Goal: Transaction & Acquisition: Download file/media

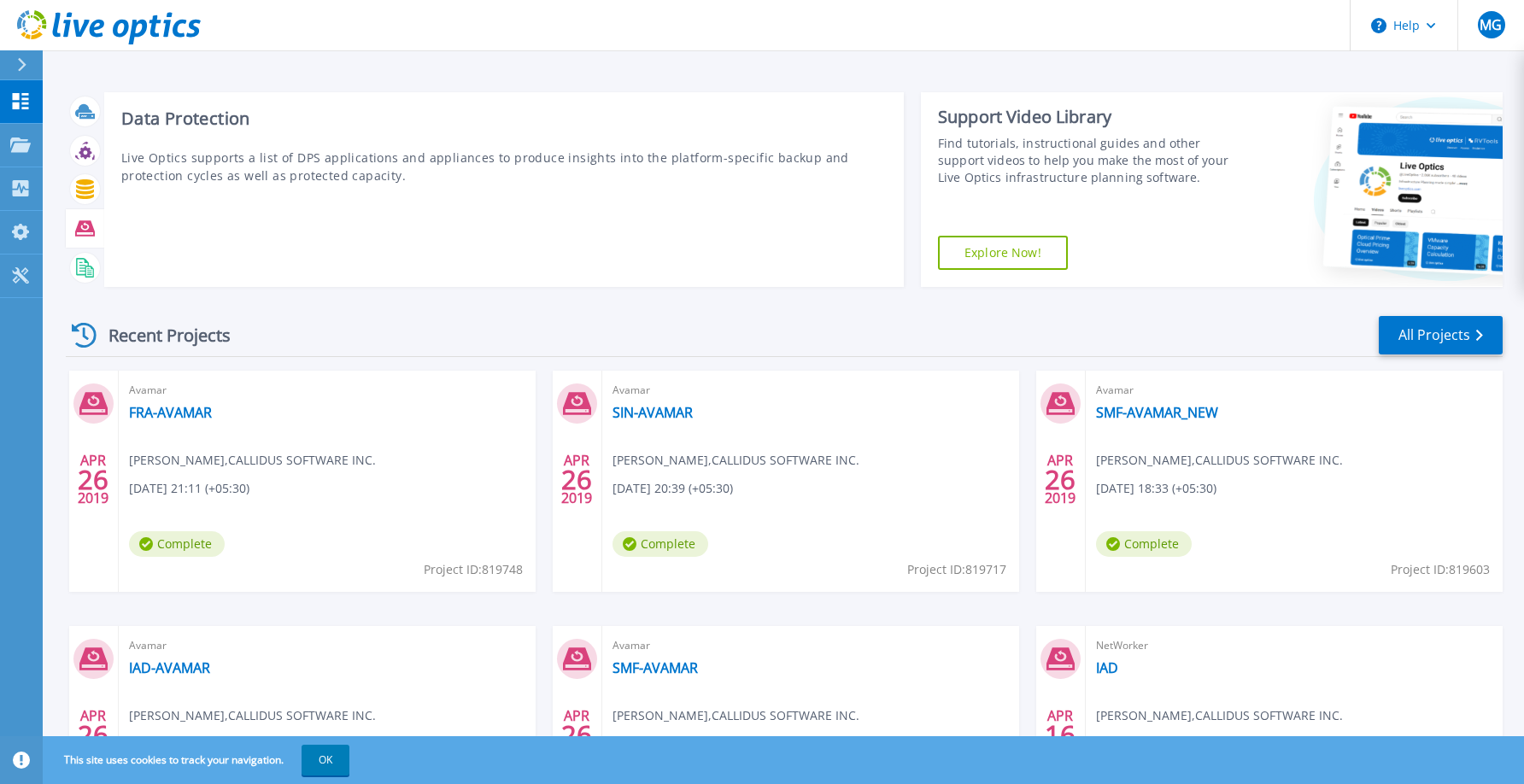
click at [89, 217] on div at bounding box center [85, 229] width 30 height 30
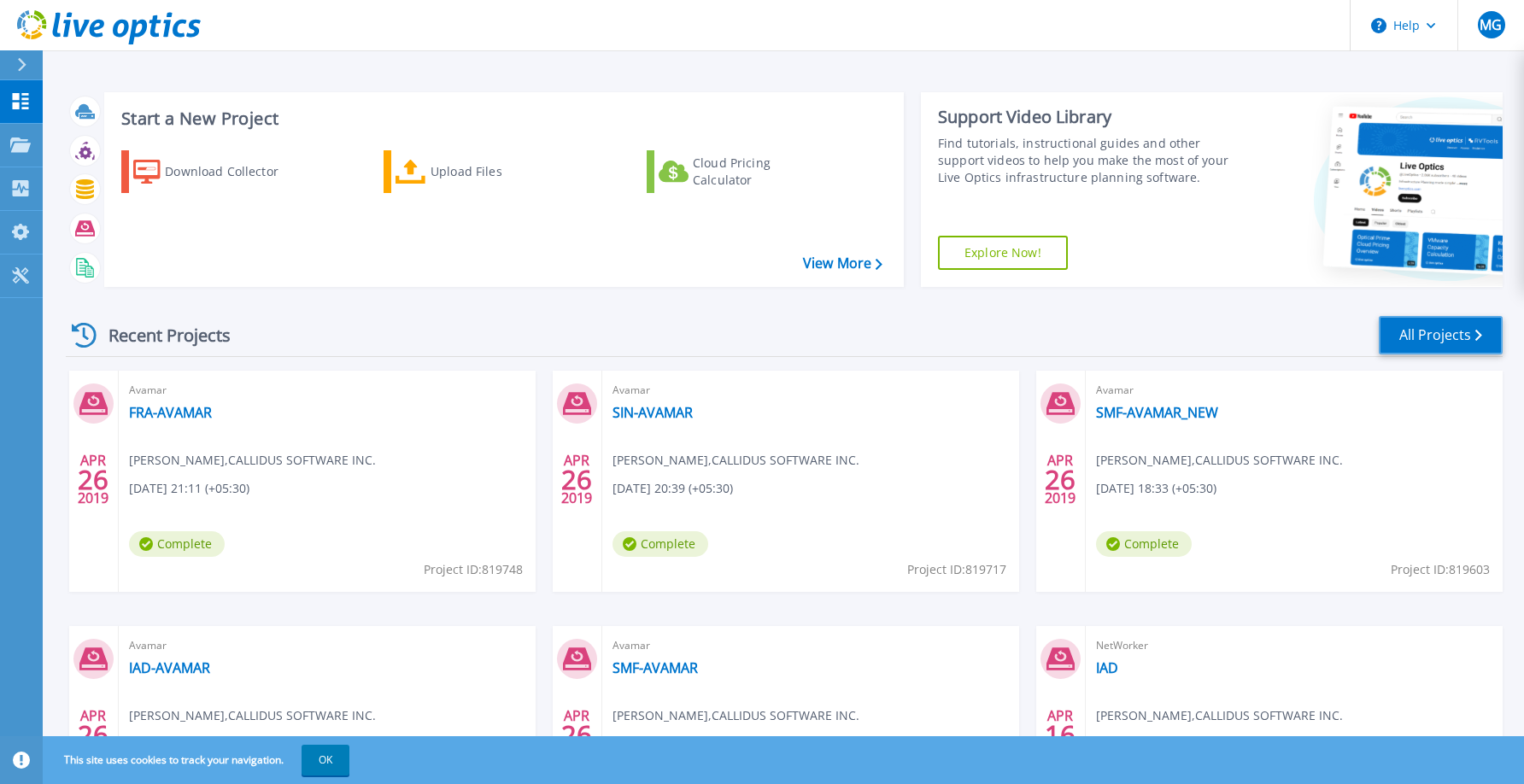
click at [1473, 342] on link "All Projects" at bounding box center [1441, 335] width 123 height 38
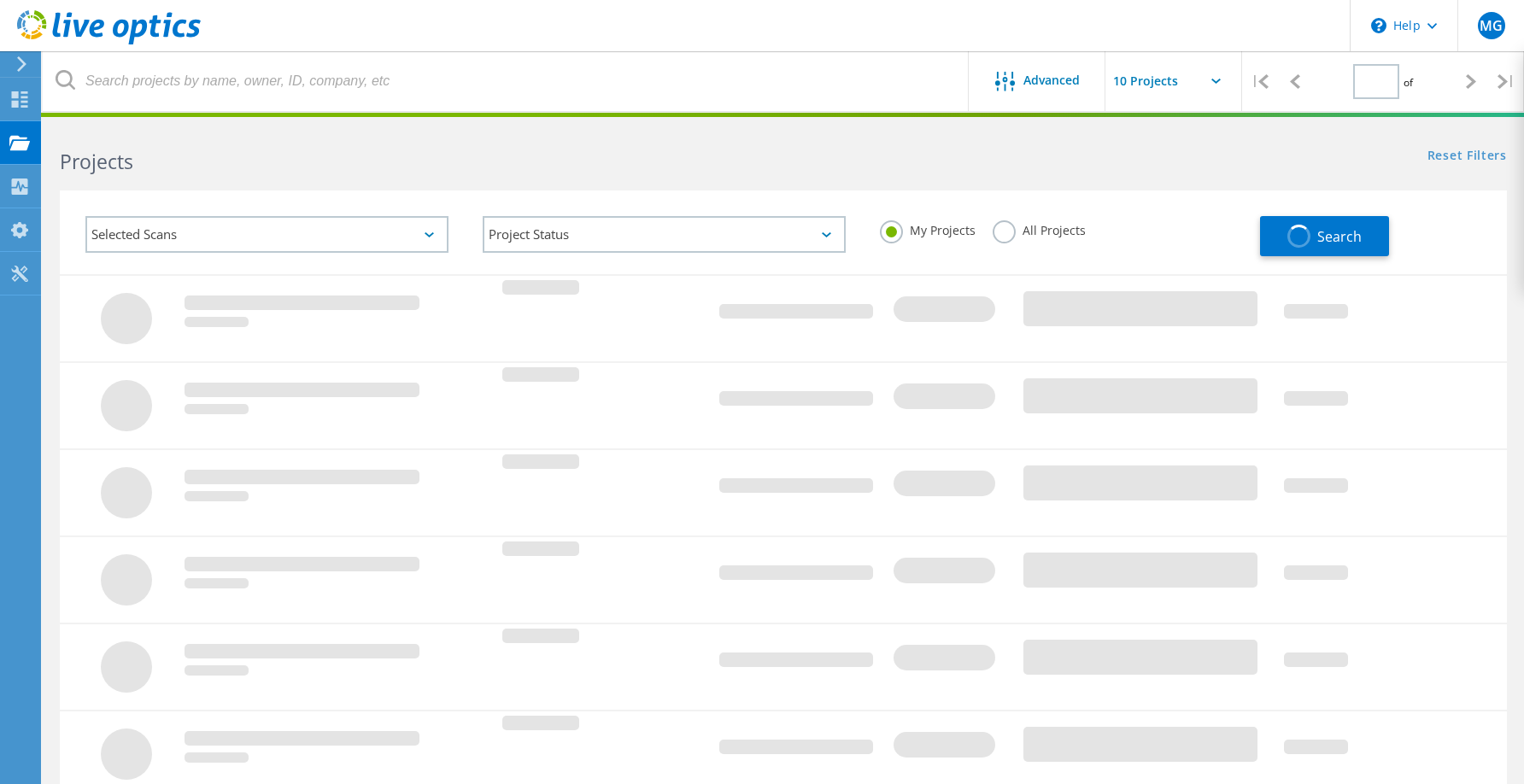
type input "1"
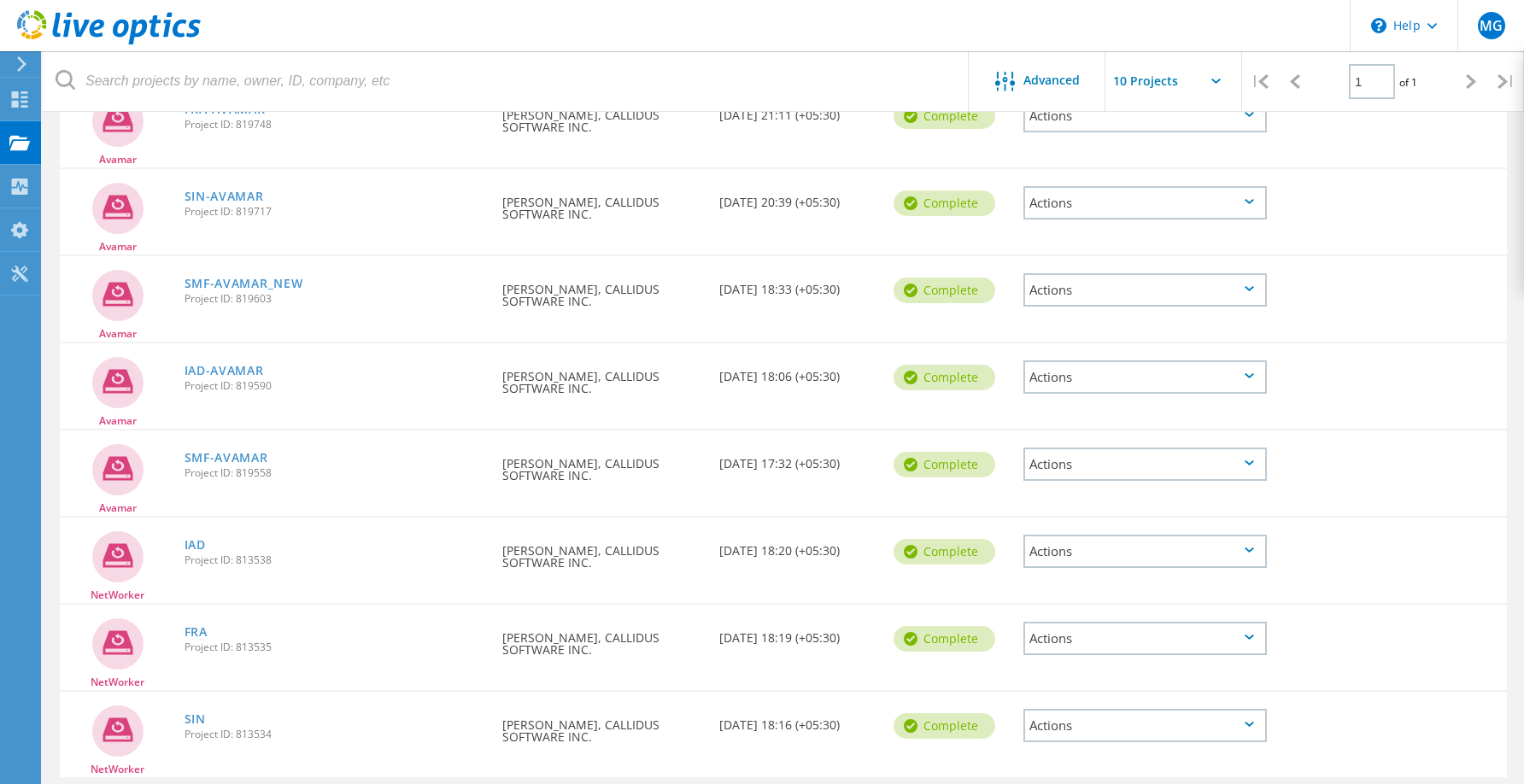
scroll to position [295, 0]
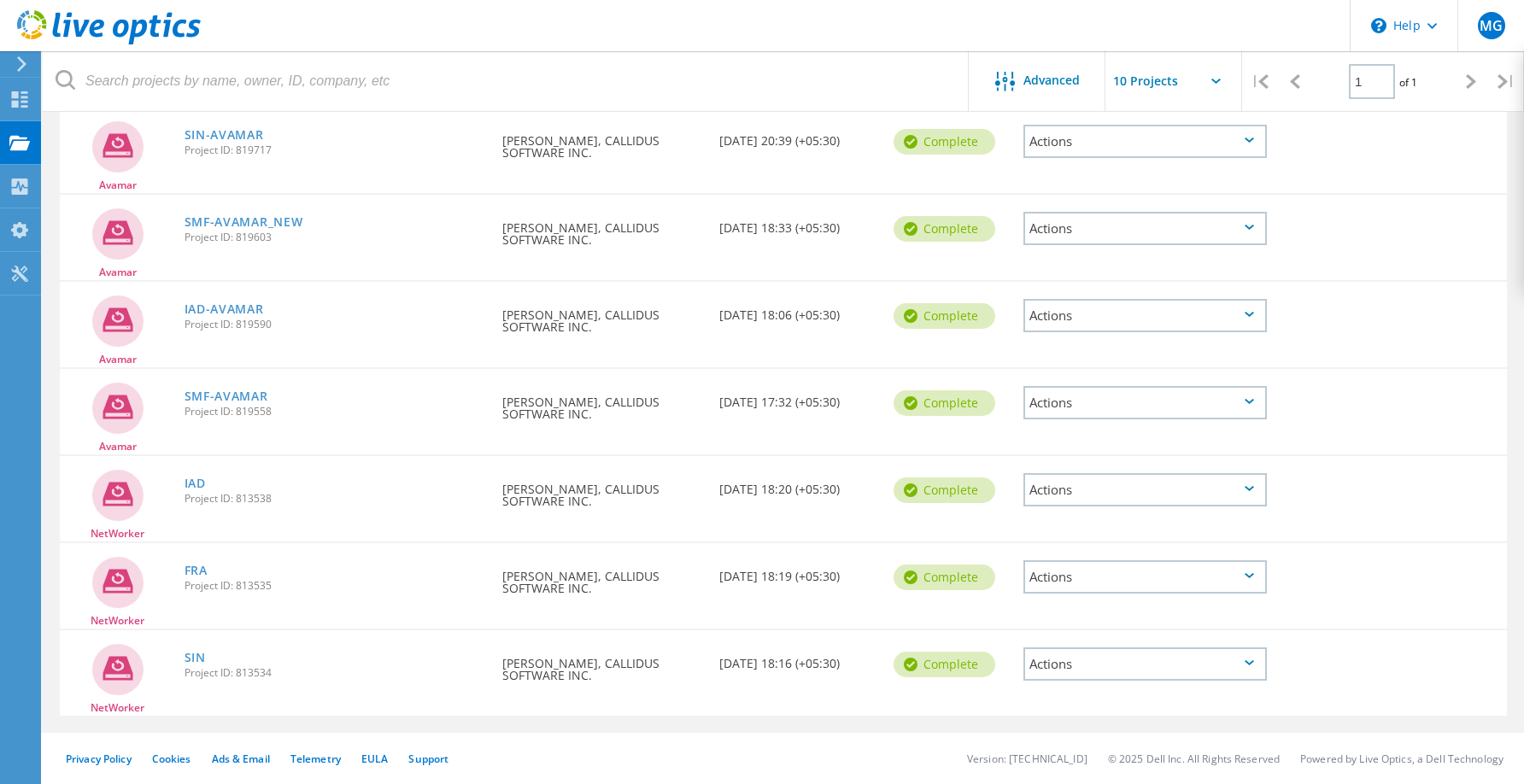
click at [1076, 656] on div "Actions" at bounding box center [1145, 664] width 243 height 33
click at [932, 702] on div "NetWorker SIN Project ID: 813534 Requested By Murali Gudi, CALLIDUS SOFTWARE IN…" at bounding box center [783, 673] width 1447 height 85
click at [1470, 86] on icon at bounding box center [1471, 81] width 10 height 15
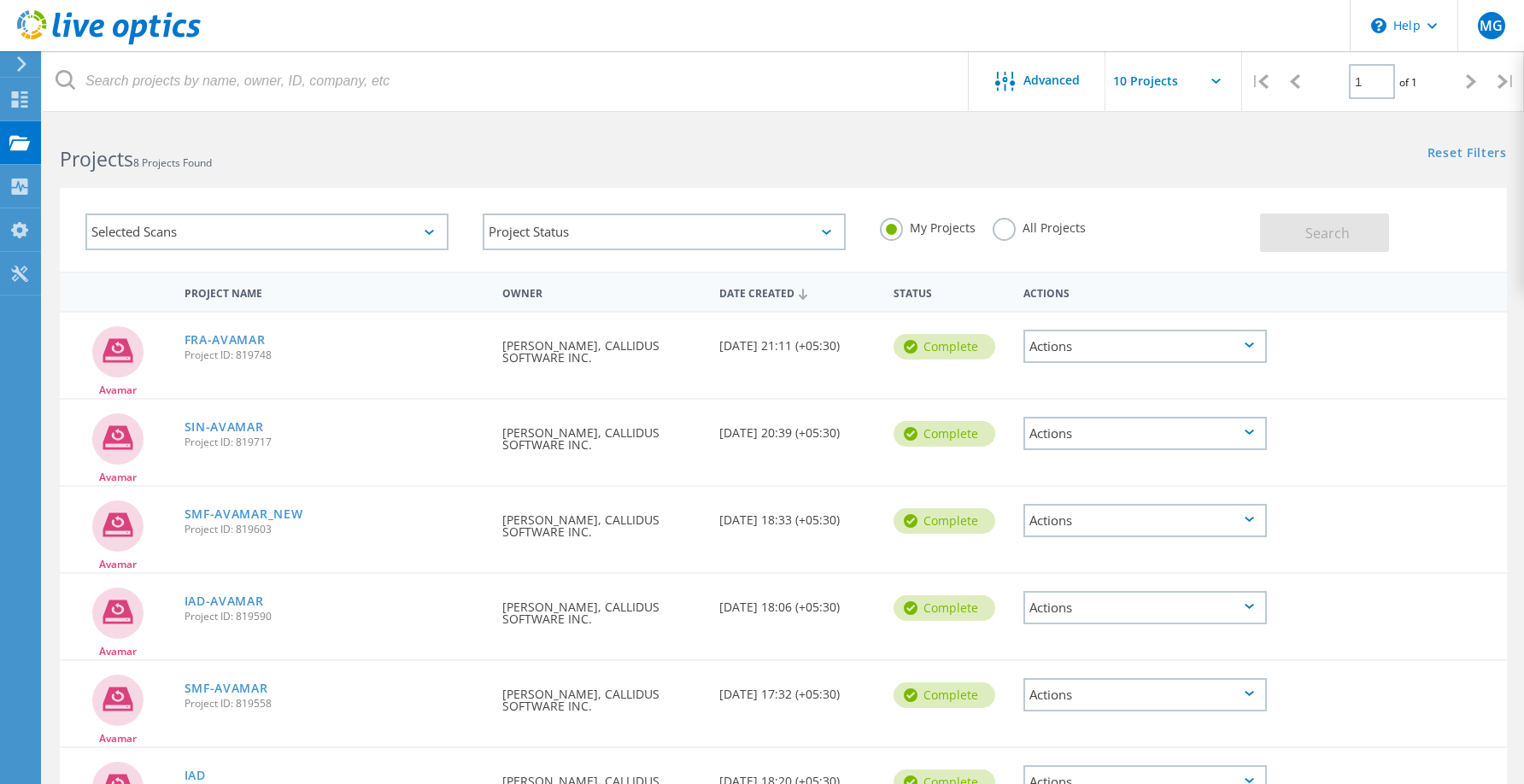
scroll to position [0, 0]
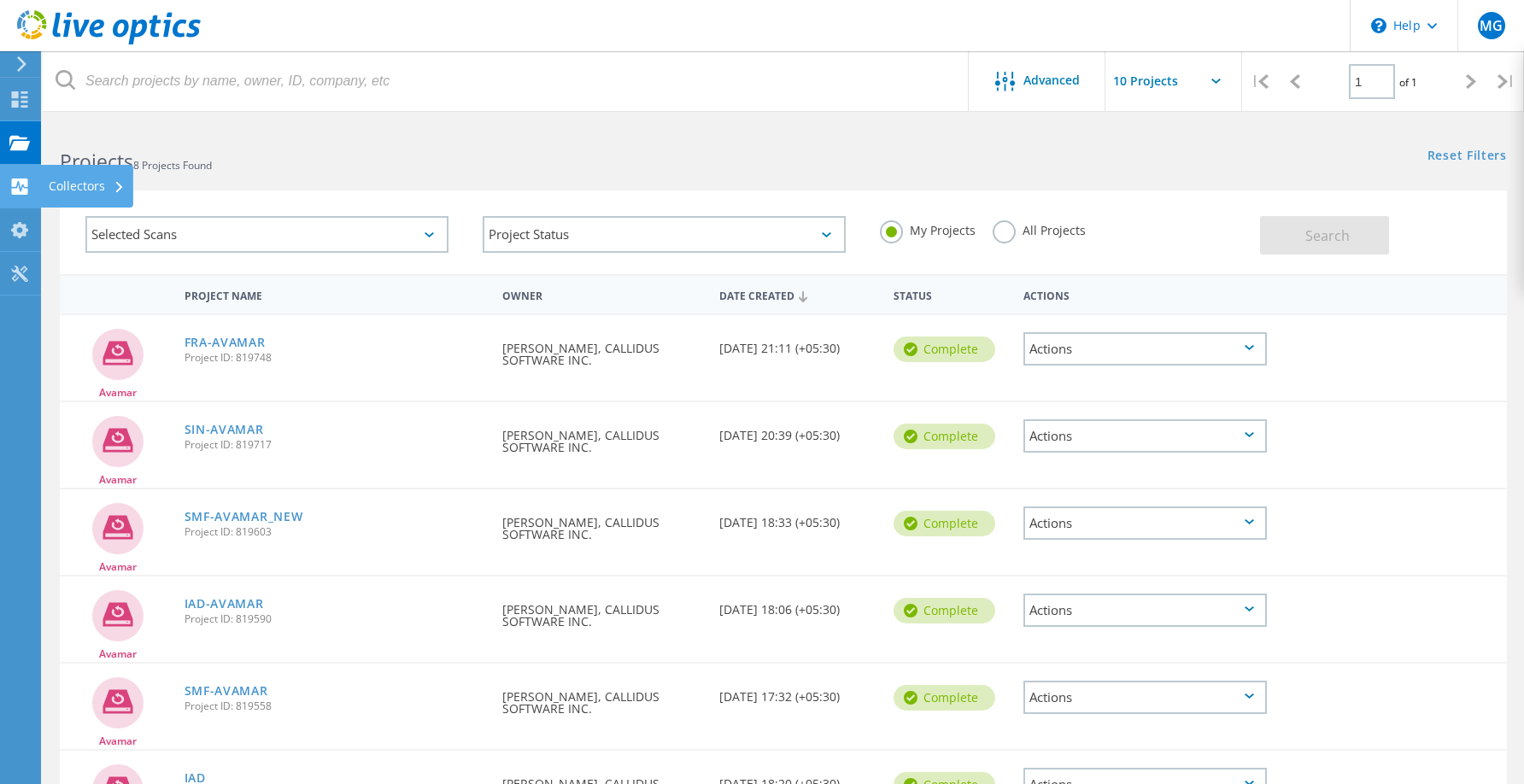
click at [24, 187] on icon at bounding box center [20, 186] width 21 height 17
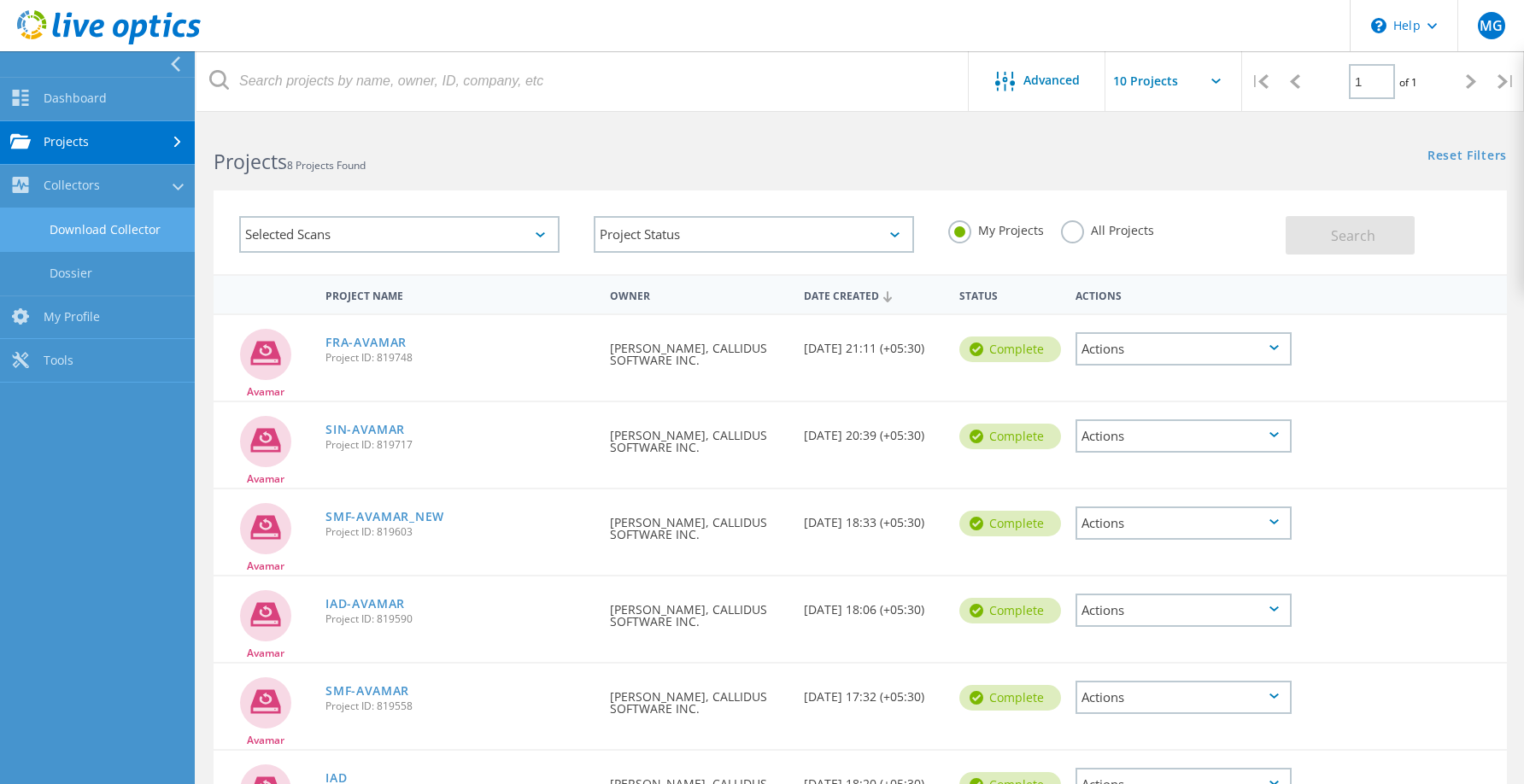
click at [97, 236] on link "Download Collector" at bounding box center [97, 230] width 195 height 43
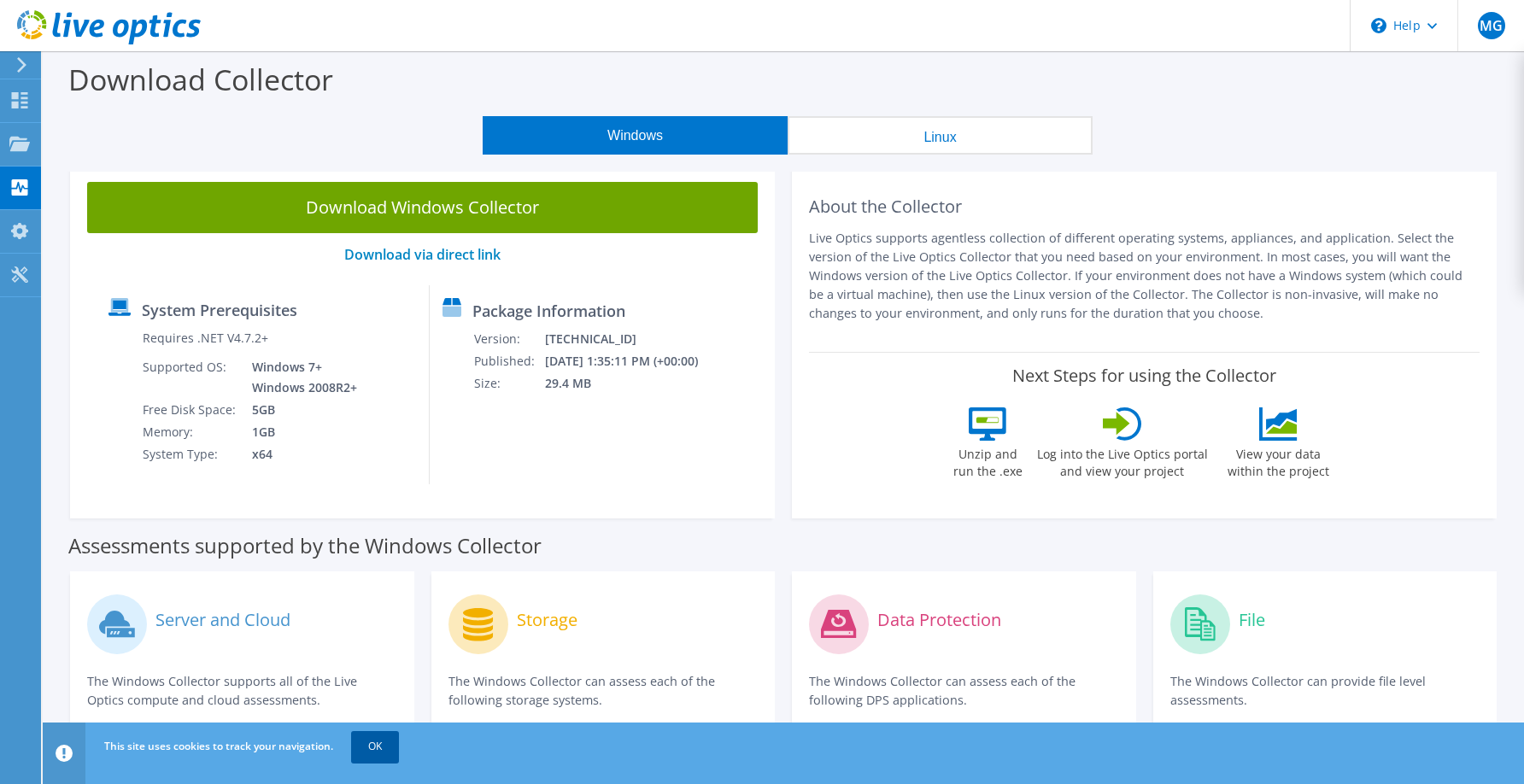
click at [377, 740] on link "OK" at bounding box center [375, 746] width 48 height 30
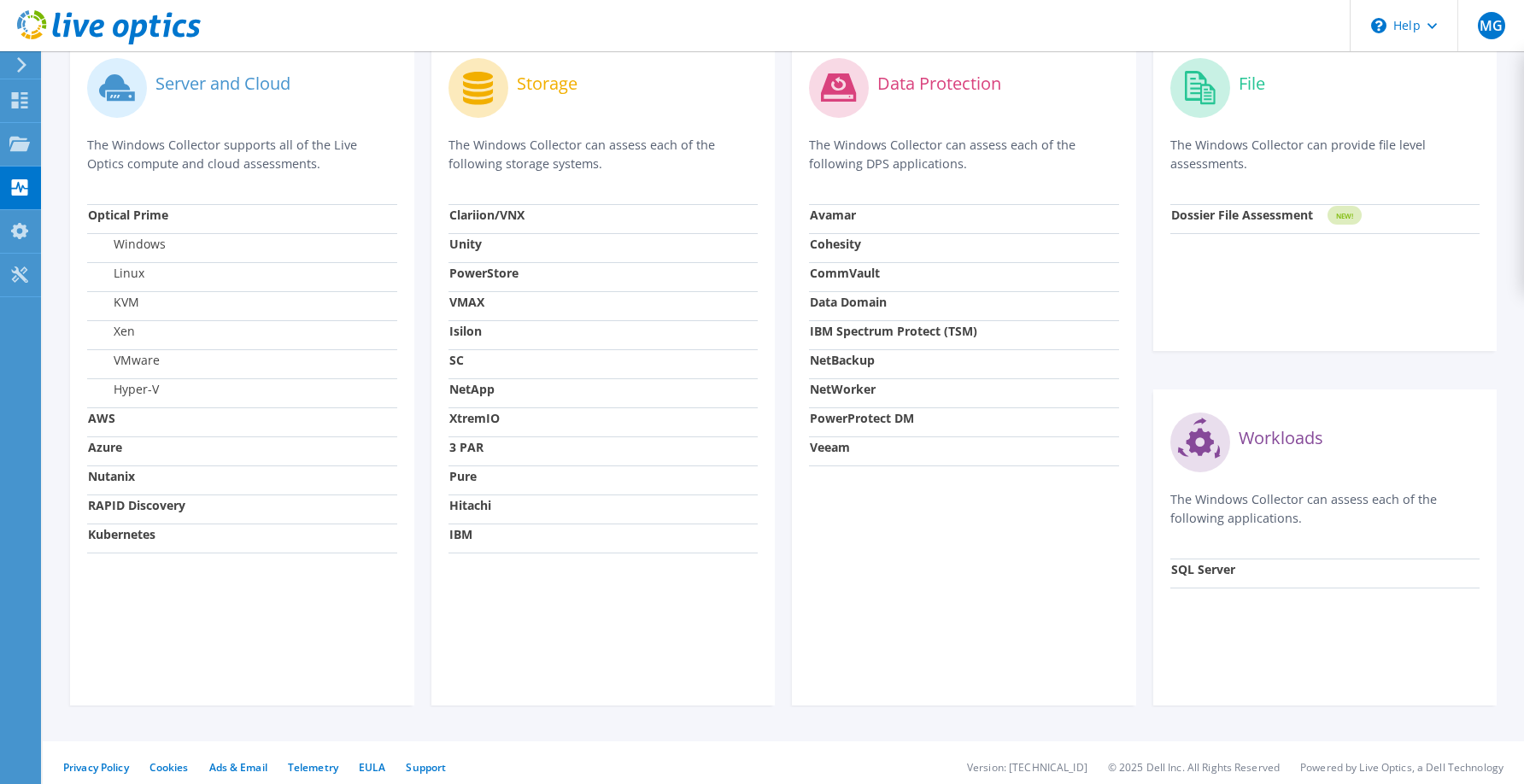
scroll to position [545, 0]
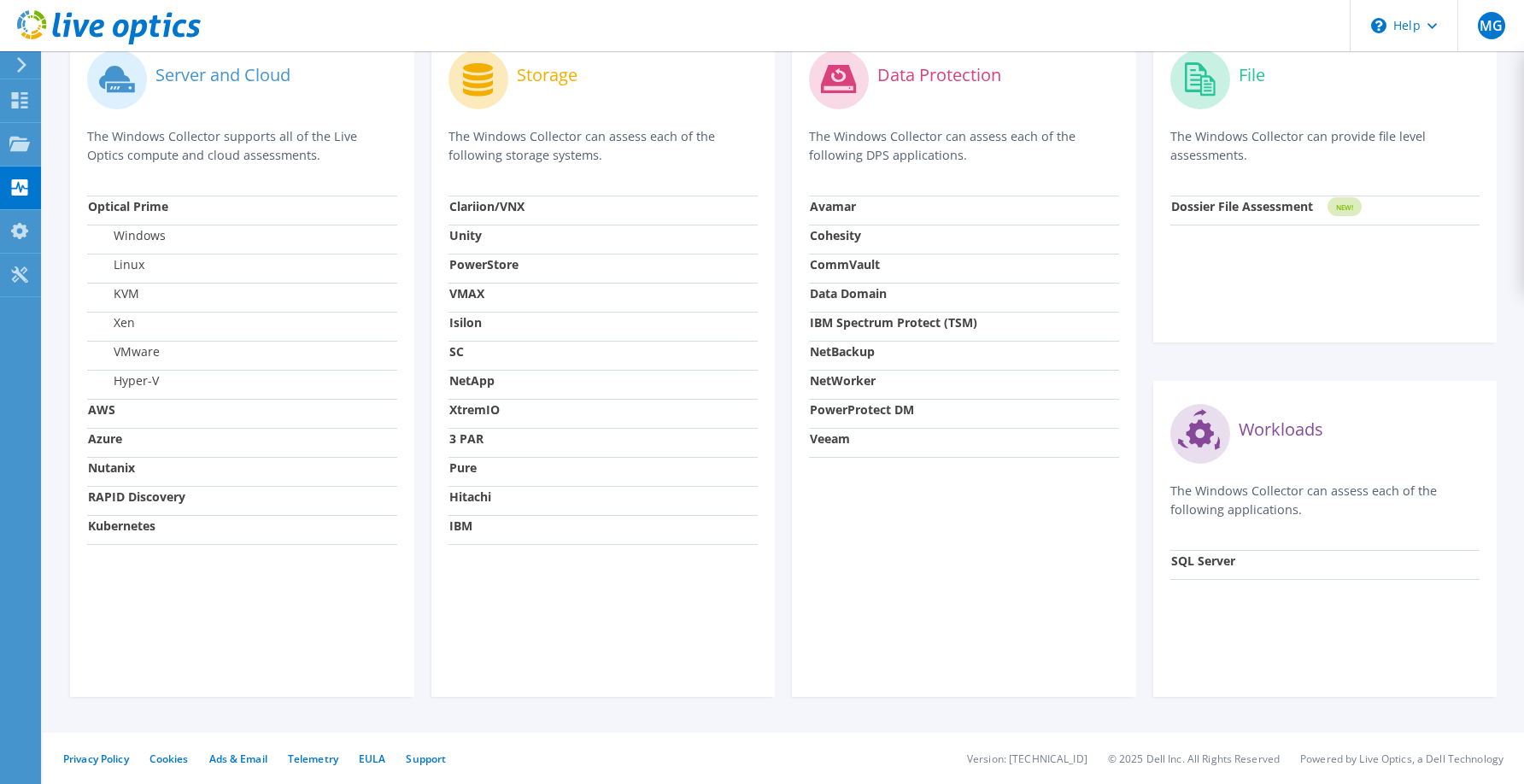
click at [795, 287] on div "Data Protection The Windows Collector can assess each of the following DPS appl…" at bounding box center [964, 361] width 344 height 670
click at [852, 381] on strong "NetWorker" at bounding box center [842, 380] width 66 height 17
click at [855, 385] on strong "NetWorker" at bounding box center [842, 380] width 66 height 17
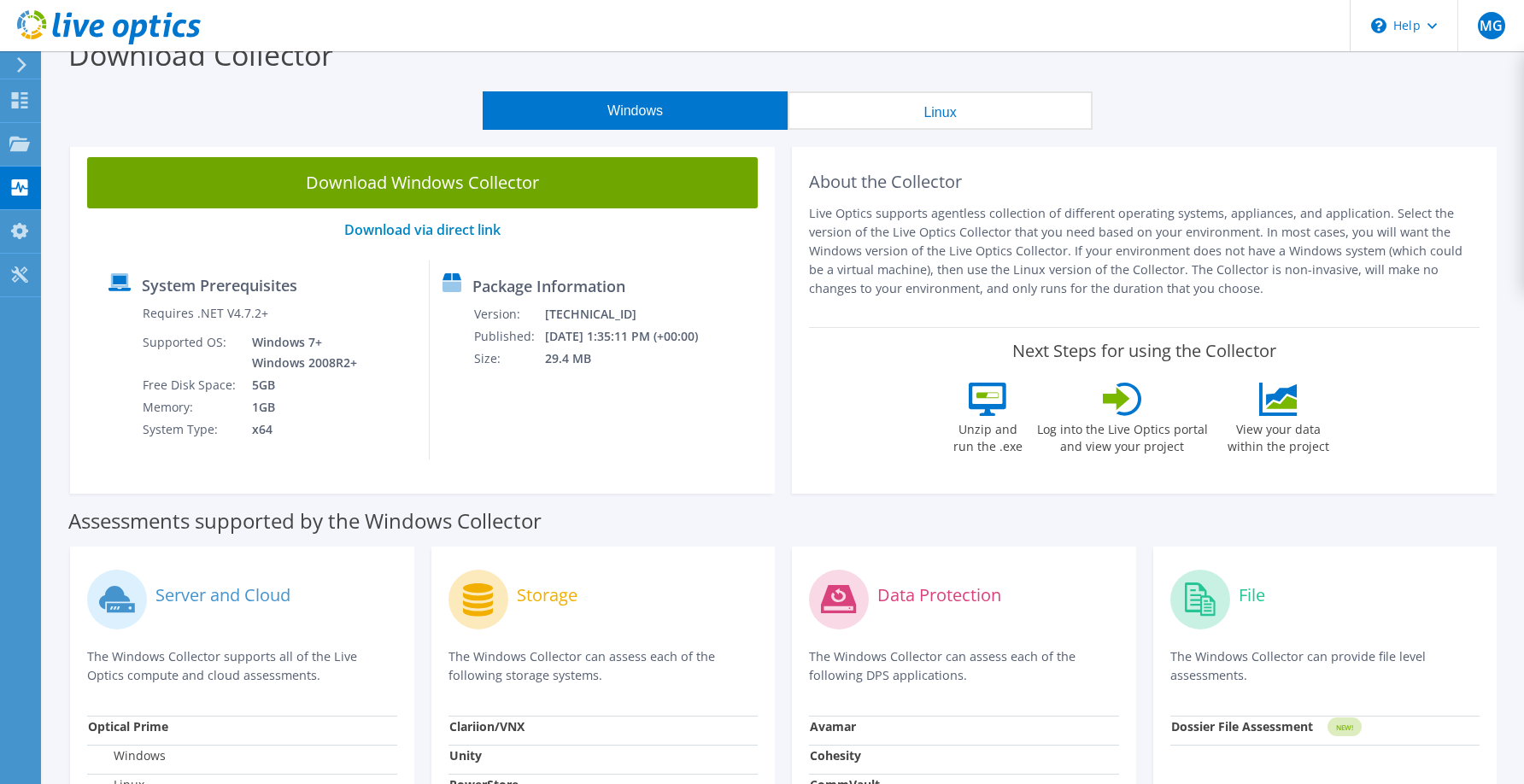
scroll to position [0, 0]
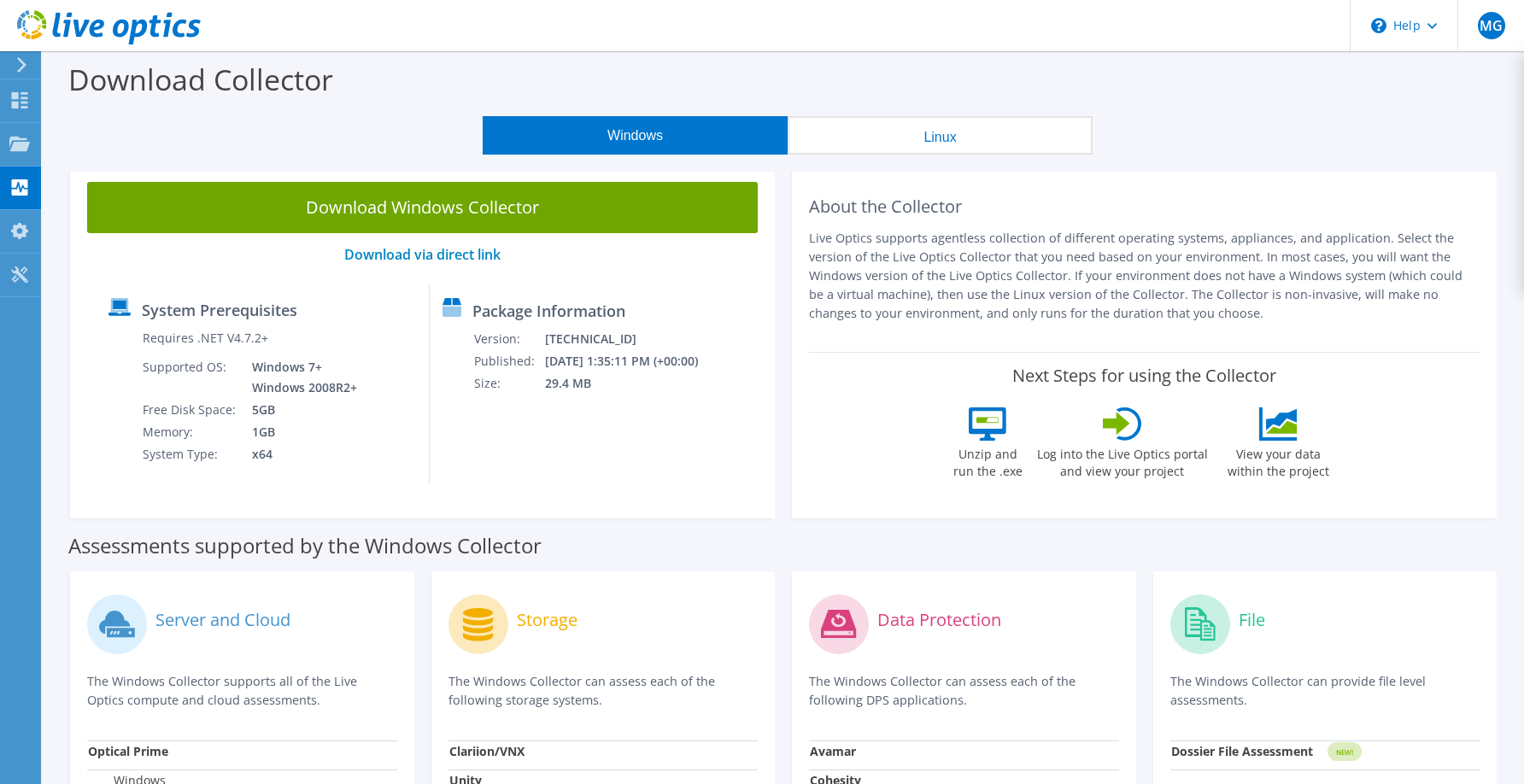
click at [961, 125] on button "Linux" at bounding box center [940, 136] width 305 height 38
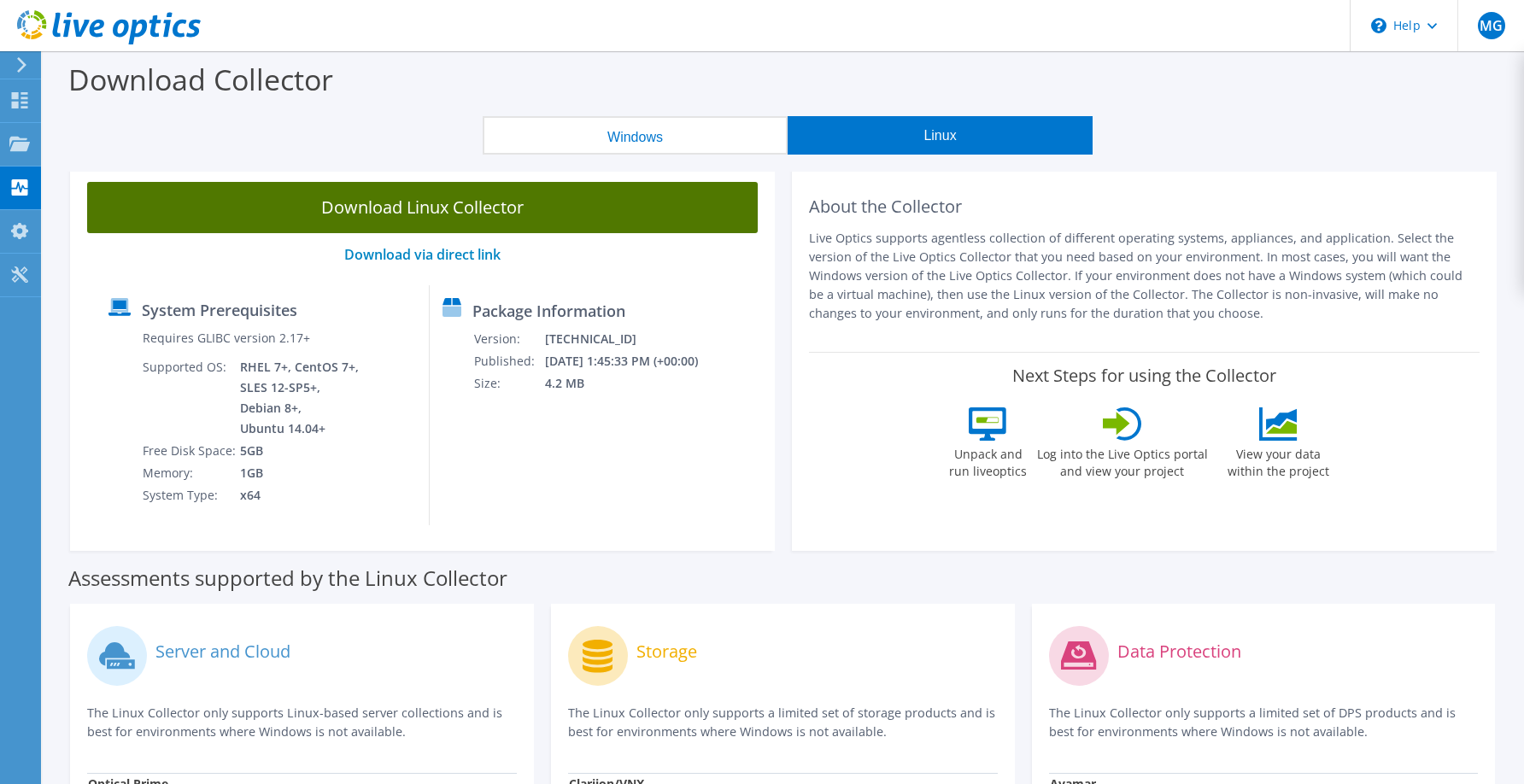
click at [466, 212] on link "Download Linux Collector" at bounding box center [422, 207] width 670 height 51
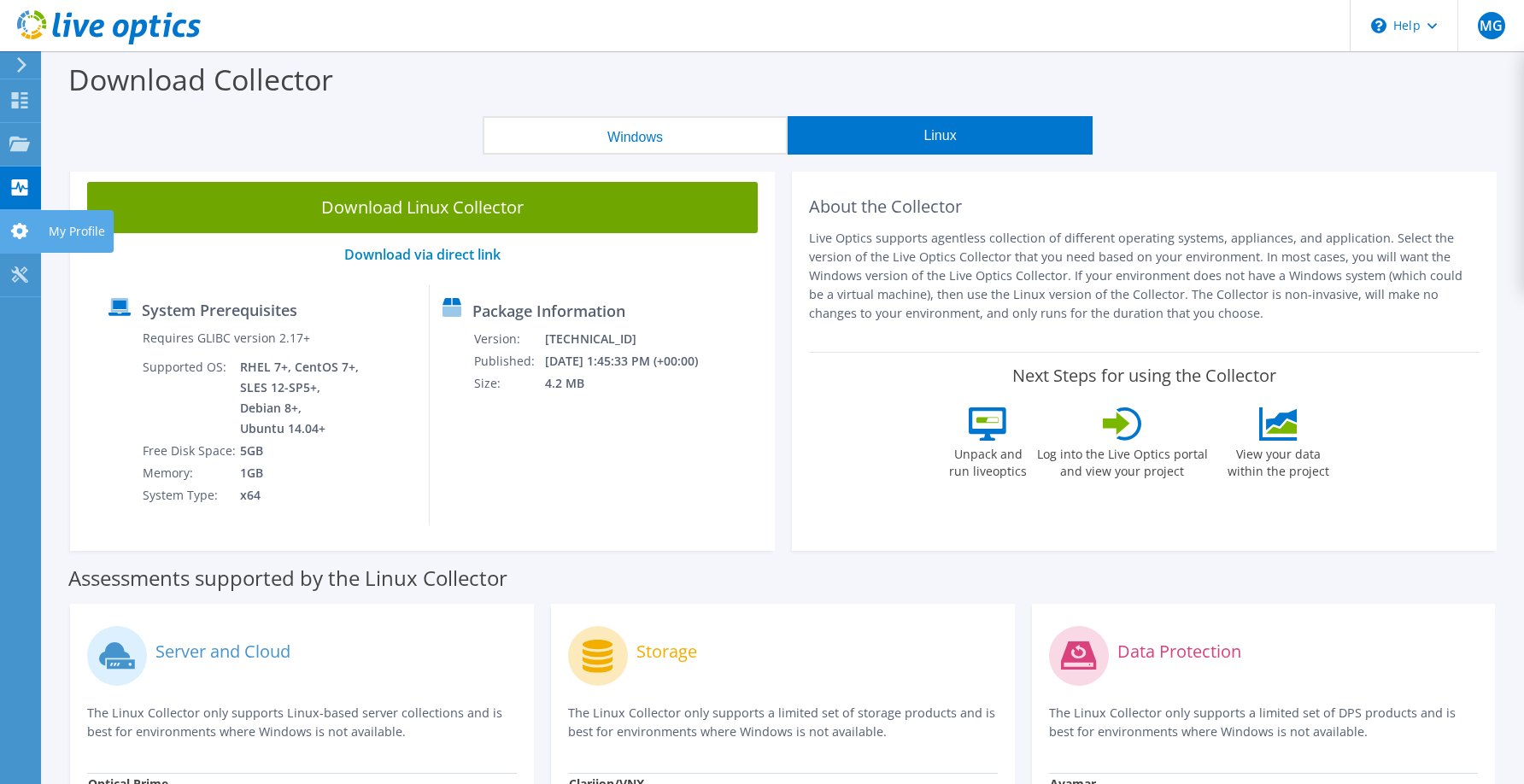
click at [14, 226] on use at bounding box center [20, 230] width 17 height 17
click at [1486, 29] on span "MG" at bounding box center [1490, 25] width 27 height 27
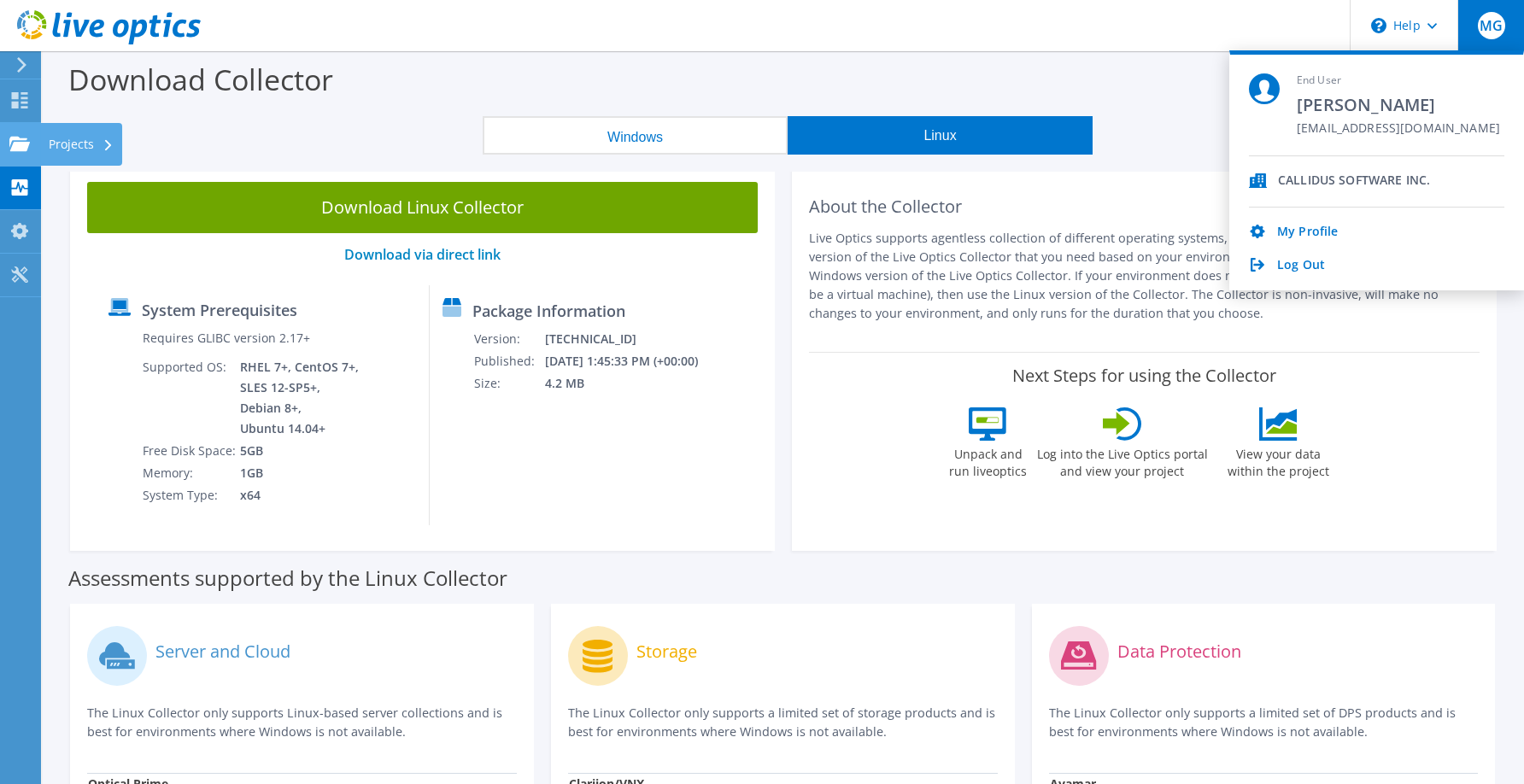
click at [14, 146] on use at bounding box center [20, 143] width 21 height 15
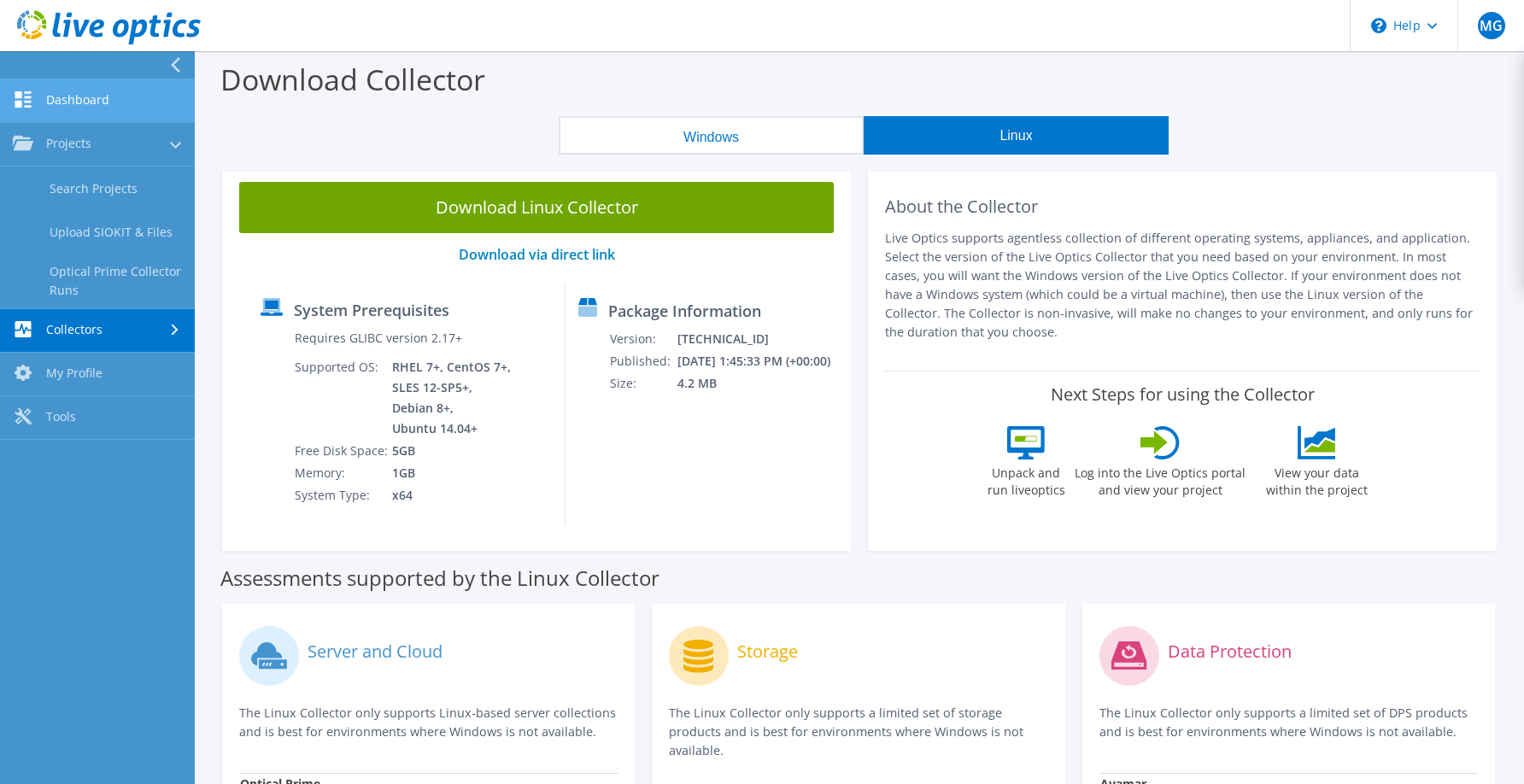
click at [83, 96] on link "Dashboard" at bounding box center [97, 101] width 195 height 43
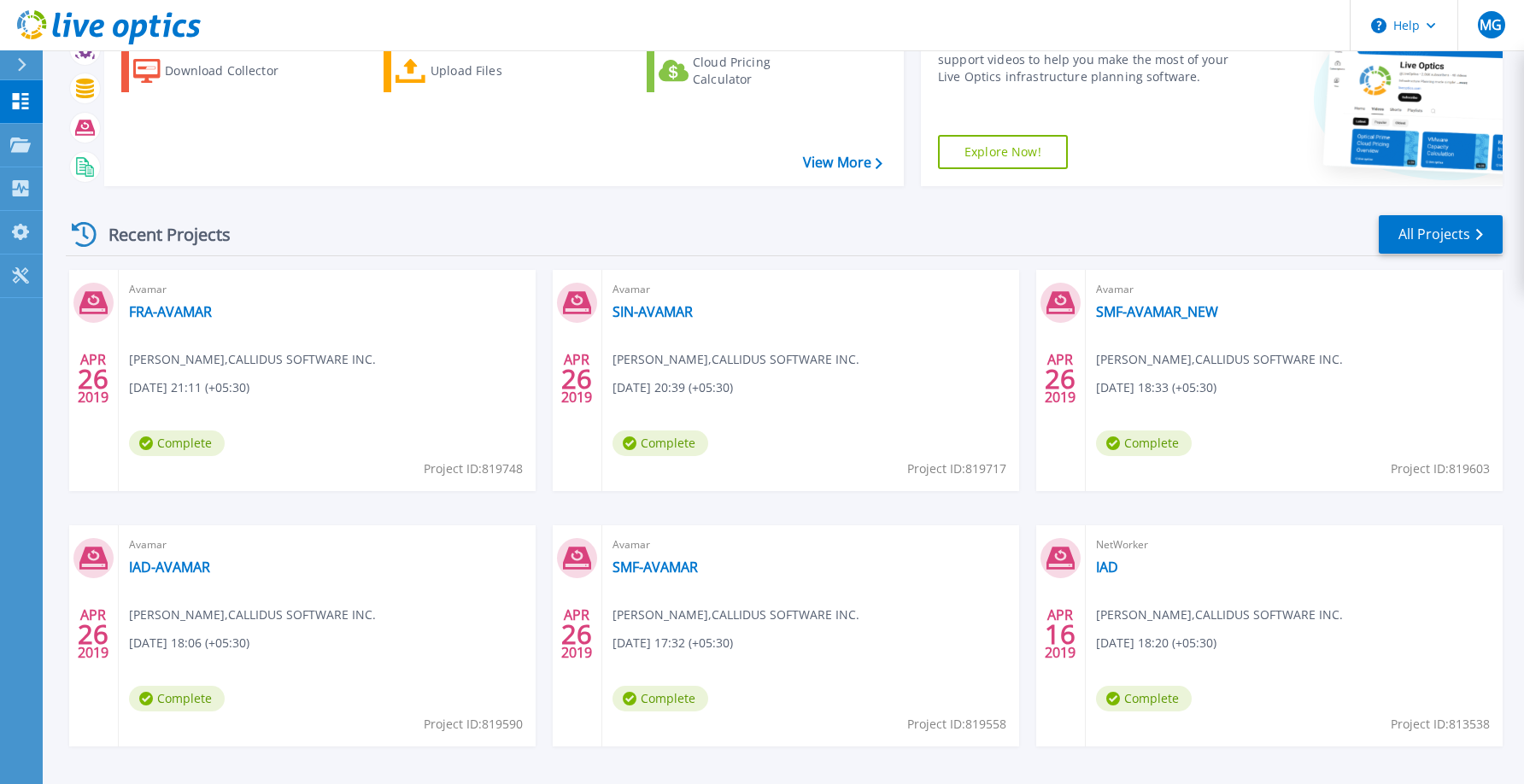
scroll to position [163, 0]
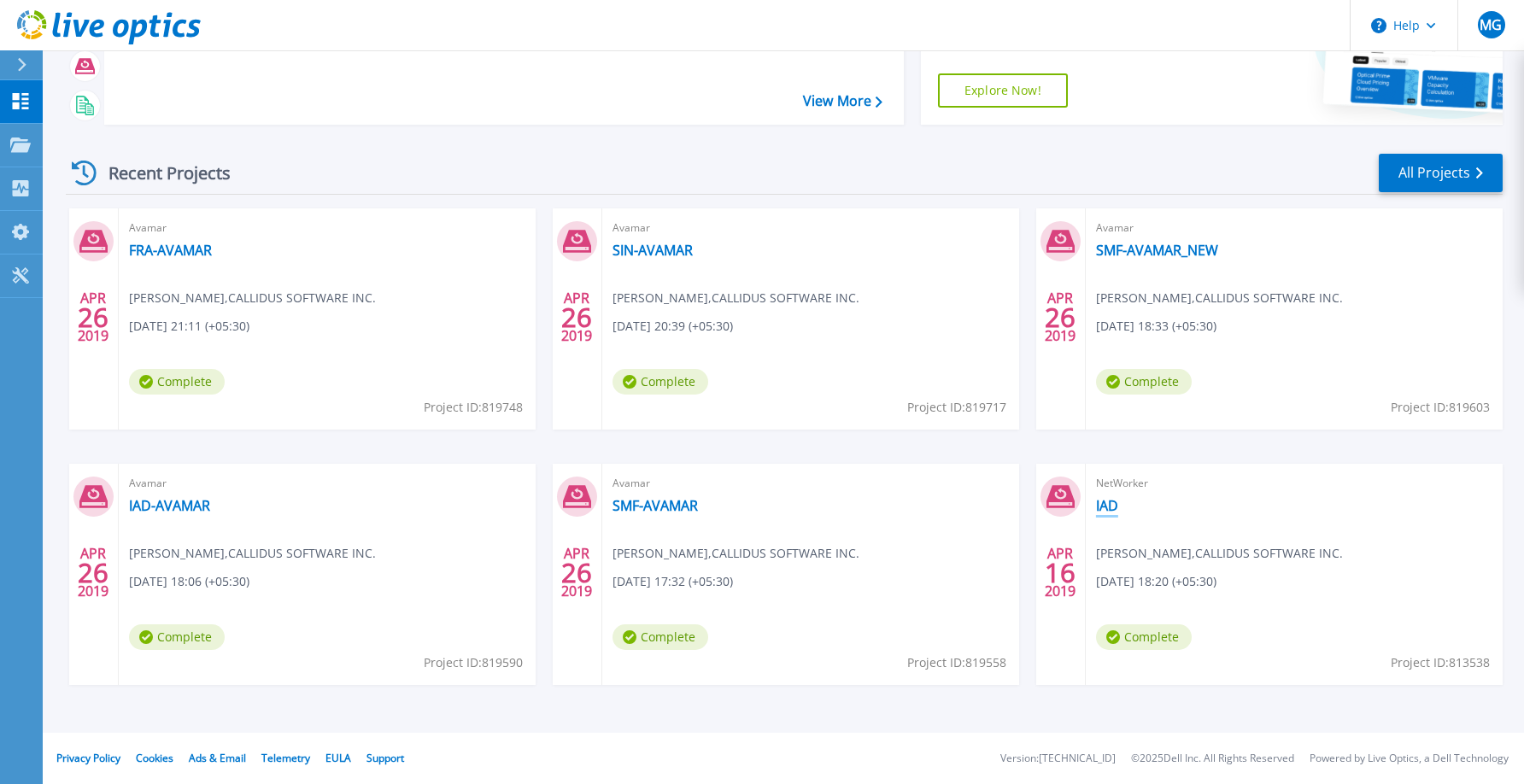
click at [1106, 508] on link "IAD" at bounding box center [1107, 506] width 23 height 17
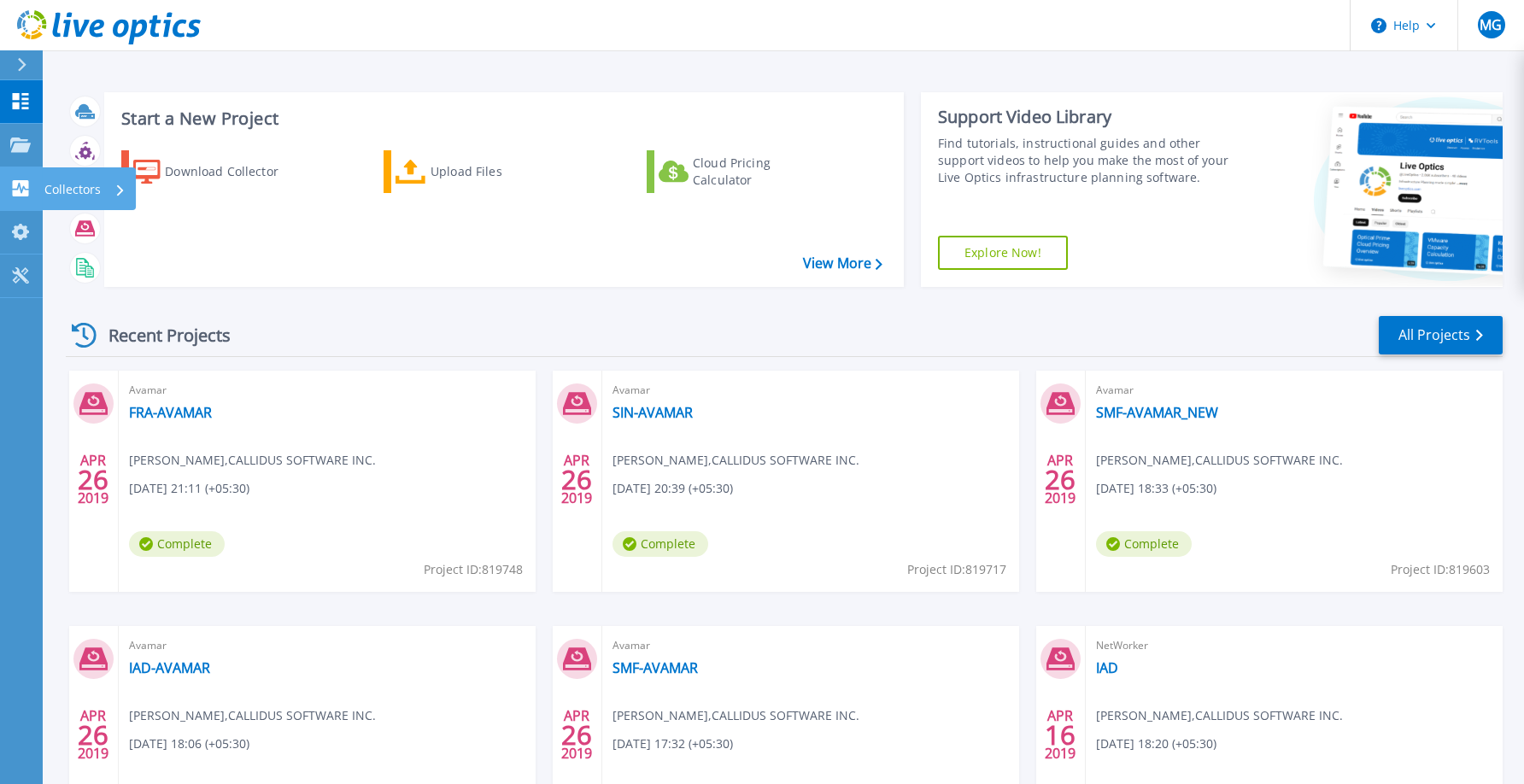
click at [114, 183] on div "Collectors" at bounding box center [84, 189] width 81 height 44
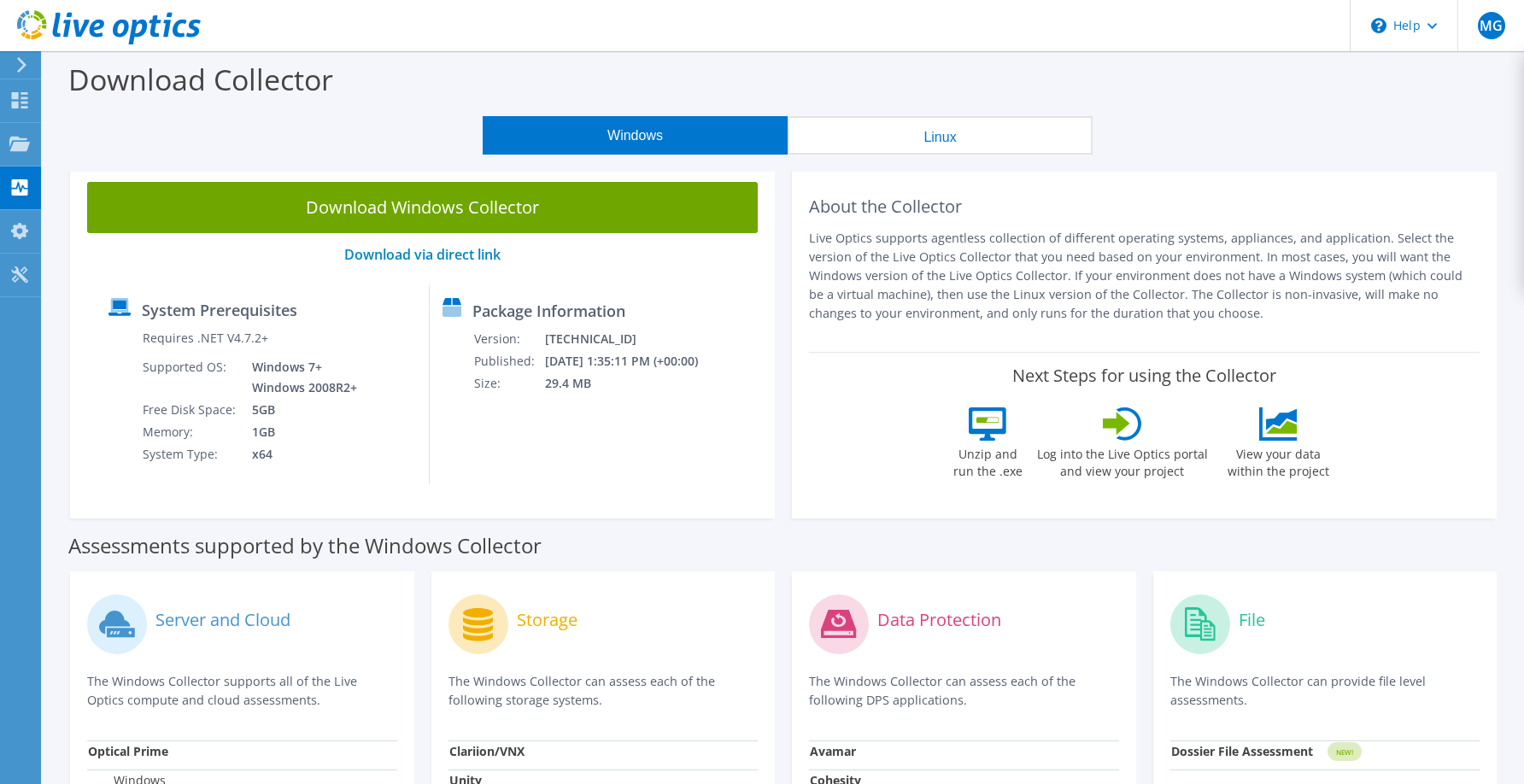
click at [620, 139] on button "Windows" at bounding box center [635, 136] width 305 height 38
click at [26, 272] on icon at bounding box center [20, 274] width 21 height 17
